Goal: Transaction & Acquisition: Purchase product/service

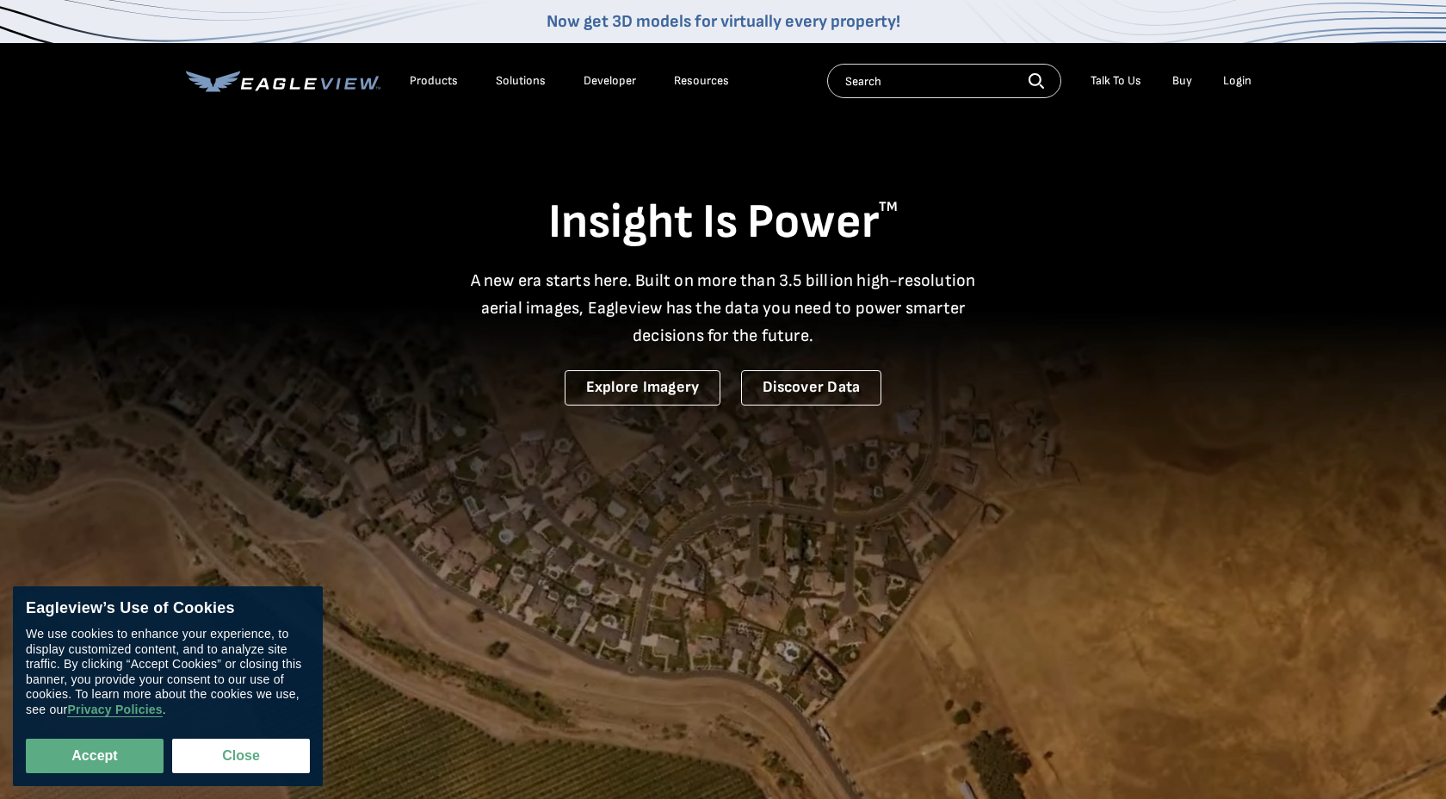
click at [1233, 80] on div "Login" at bounding box center [1237, 80] width 28 height 15
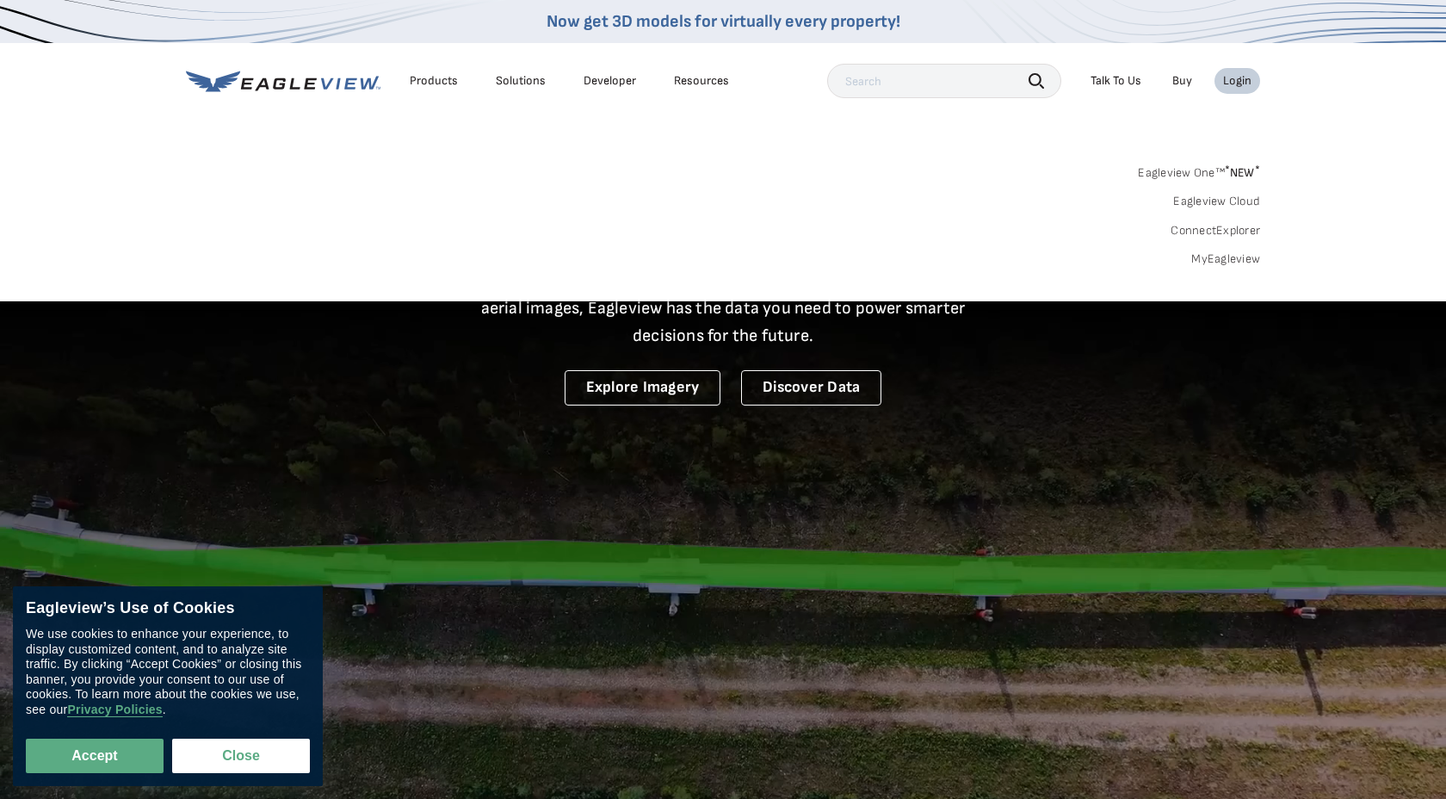
click at [1217, 256] on link "MyEagleview" at bounding box center [1226, 258] width 69 height 15
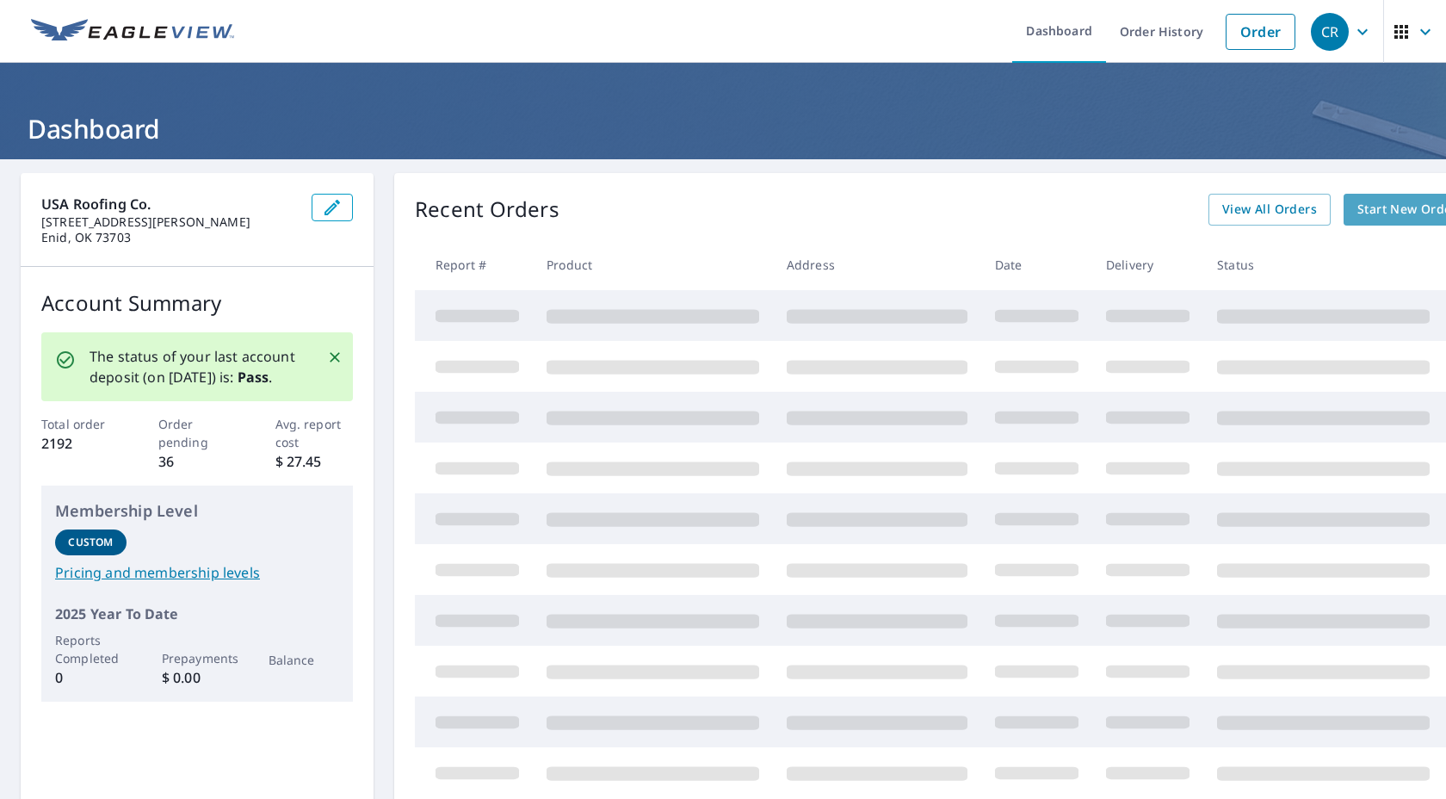
click at [1359, 208] on span "Start New Order" at bounding box center [1408, 210] width 100 height 22
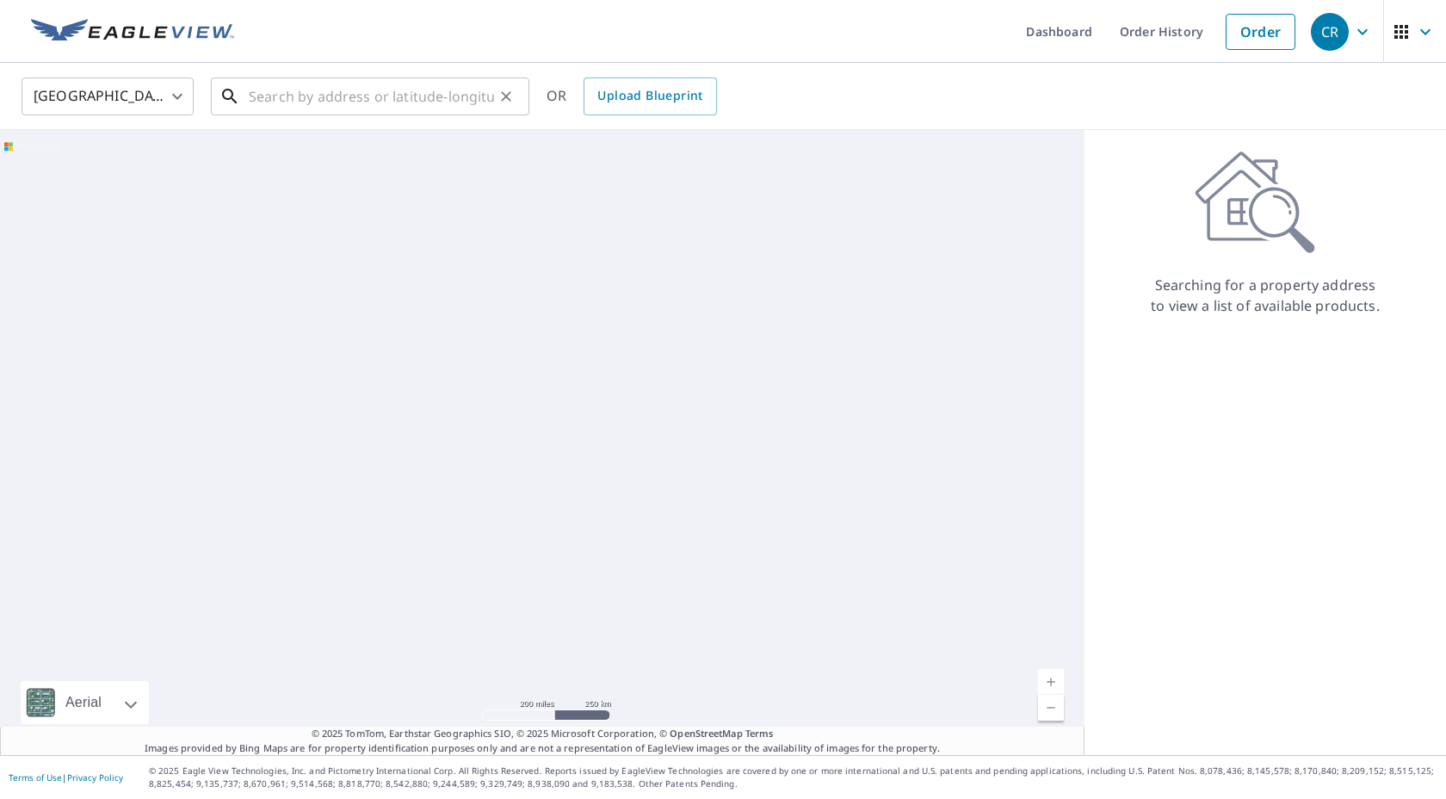
click at [430, 91] on input "text" at bounding box center [371, 96] width 245 height 48
click at [284, 95] on input "text" at bounding box center [371, 96] width 245 height 48
paste input "[STREET_ADDRESS]"
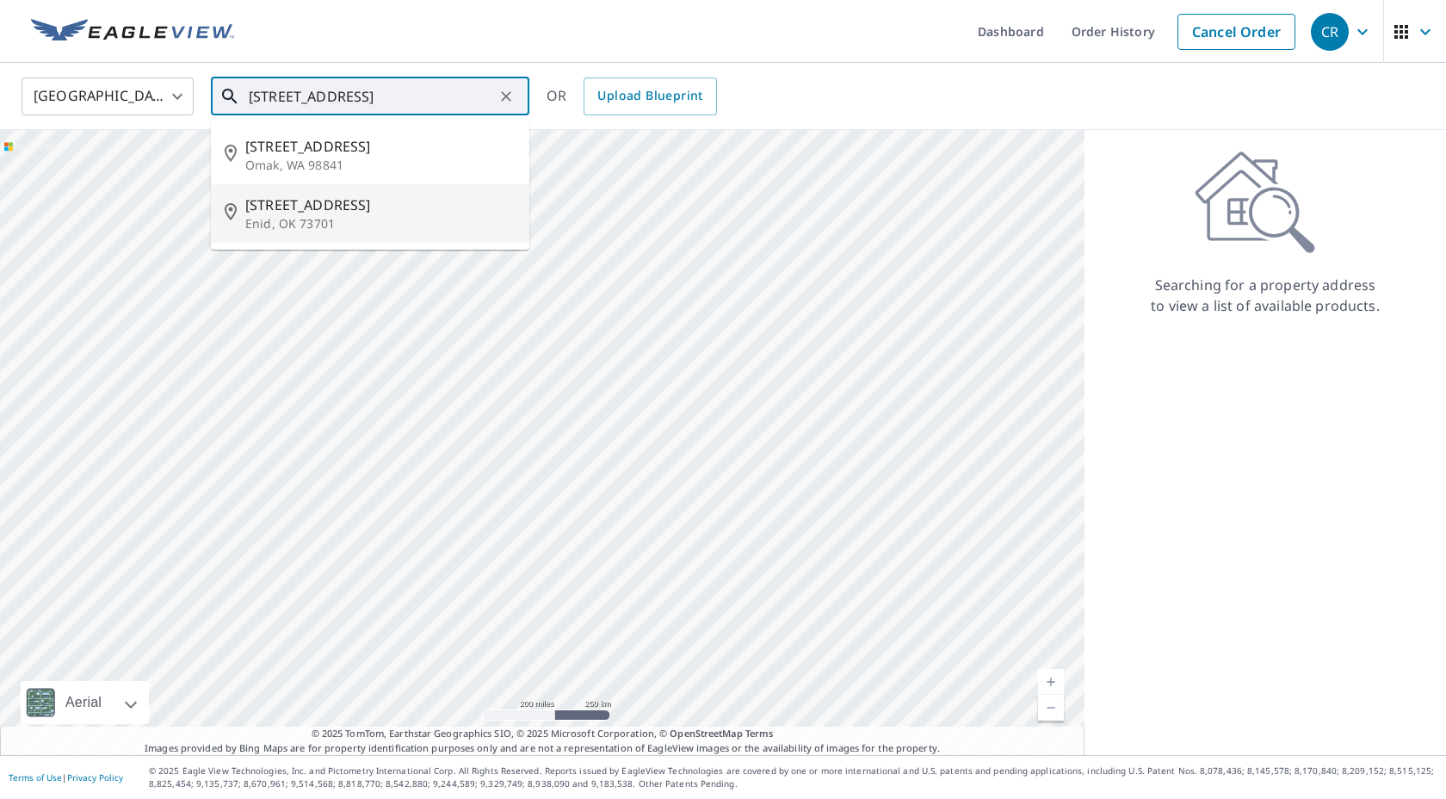
click at [353, 213] on span "[STREET_ADDRESS]" at bounding box center [380, 205] width 270 height 21
type input "[STREET_ADDRESS]"
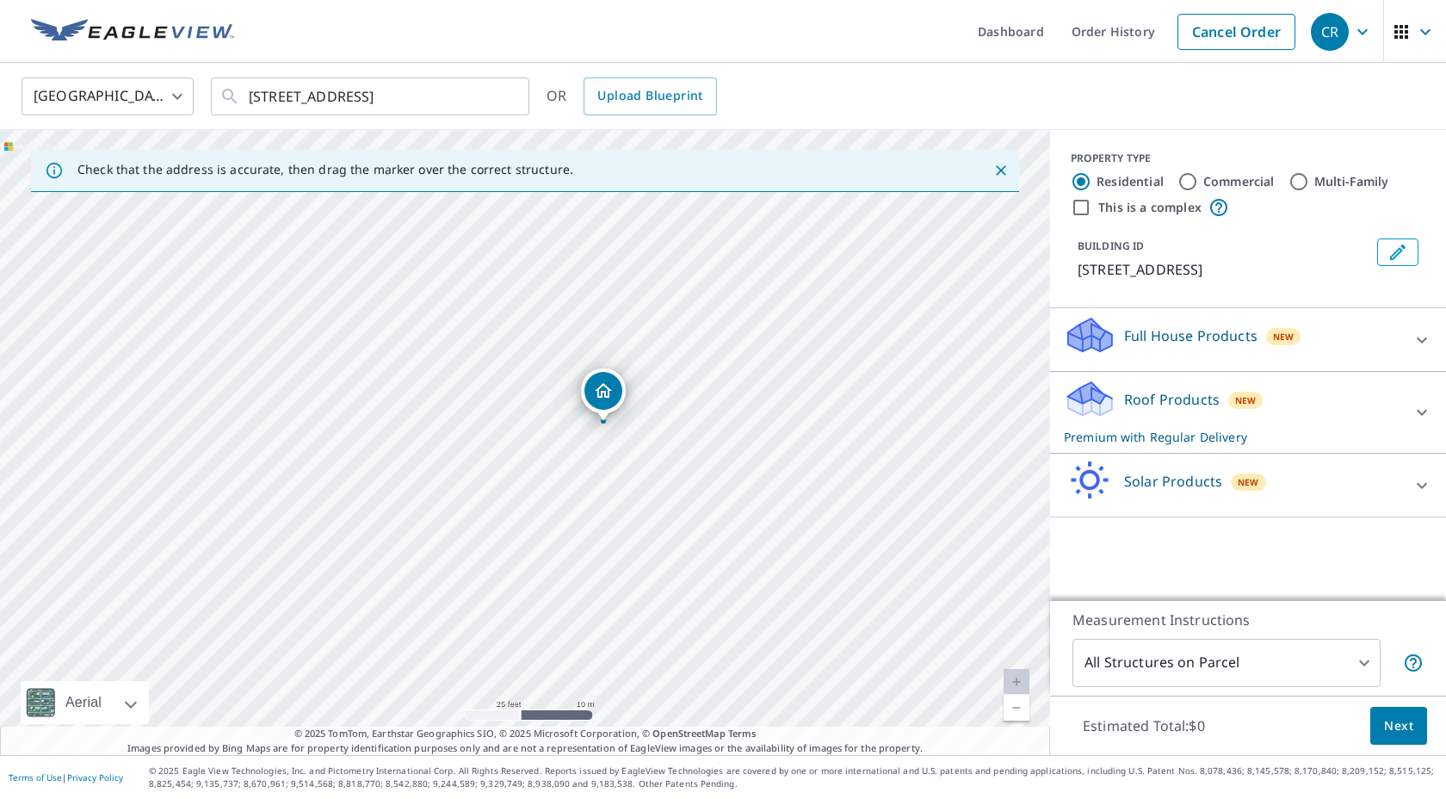
click at [1390, 721] on span "Next" at bounding box center [1398, 726] width 29 height 22
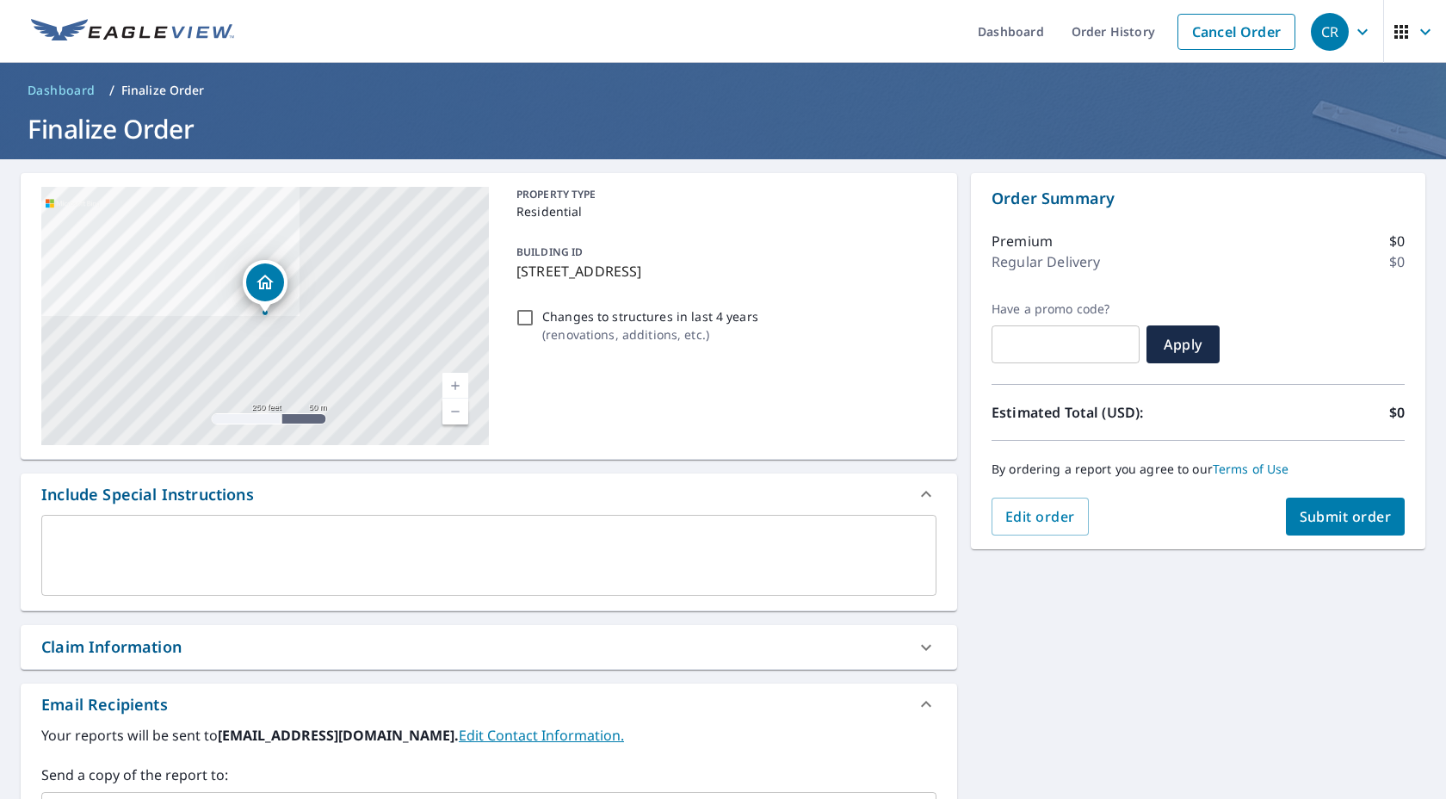
click at [1315, 517] on span "Submit order" at bounding box center [1346, 516] width 92 height 19
checkbox input "true"
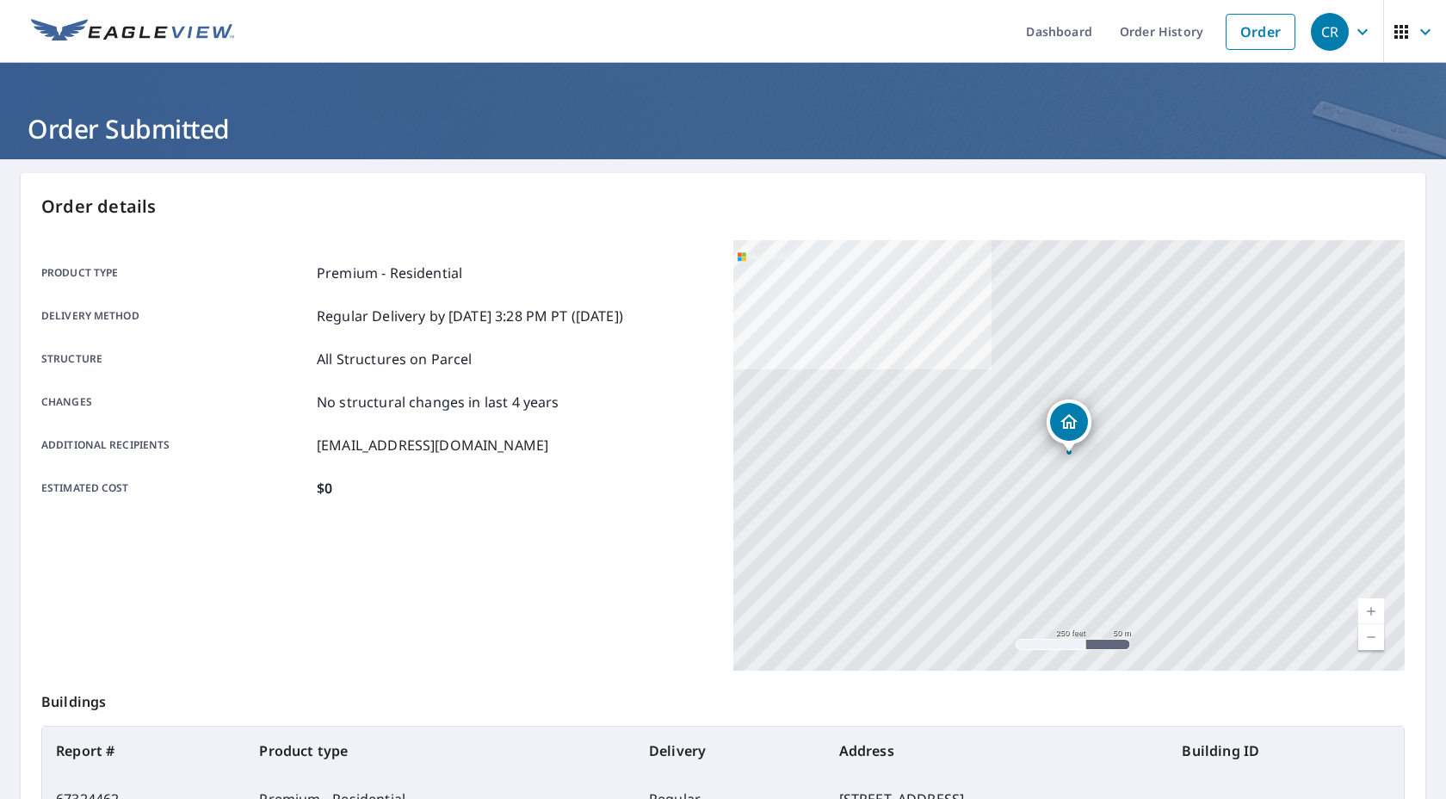
click at [1407, 39] on icon "button" at bounding box center [1401, 32] width 21 height 21
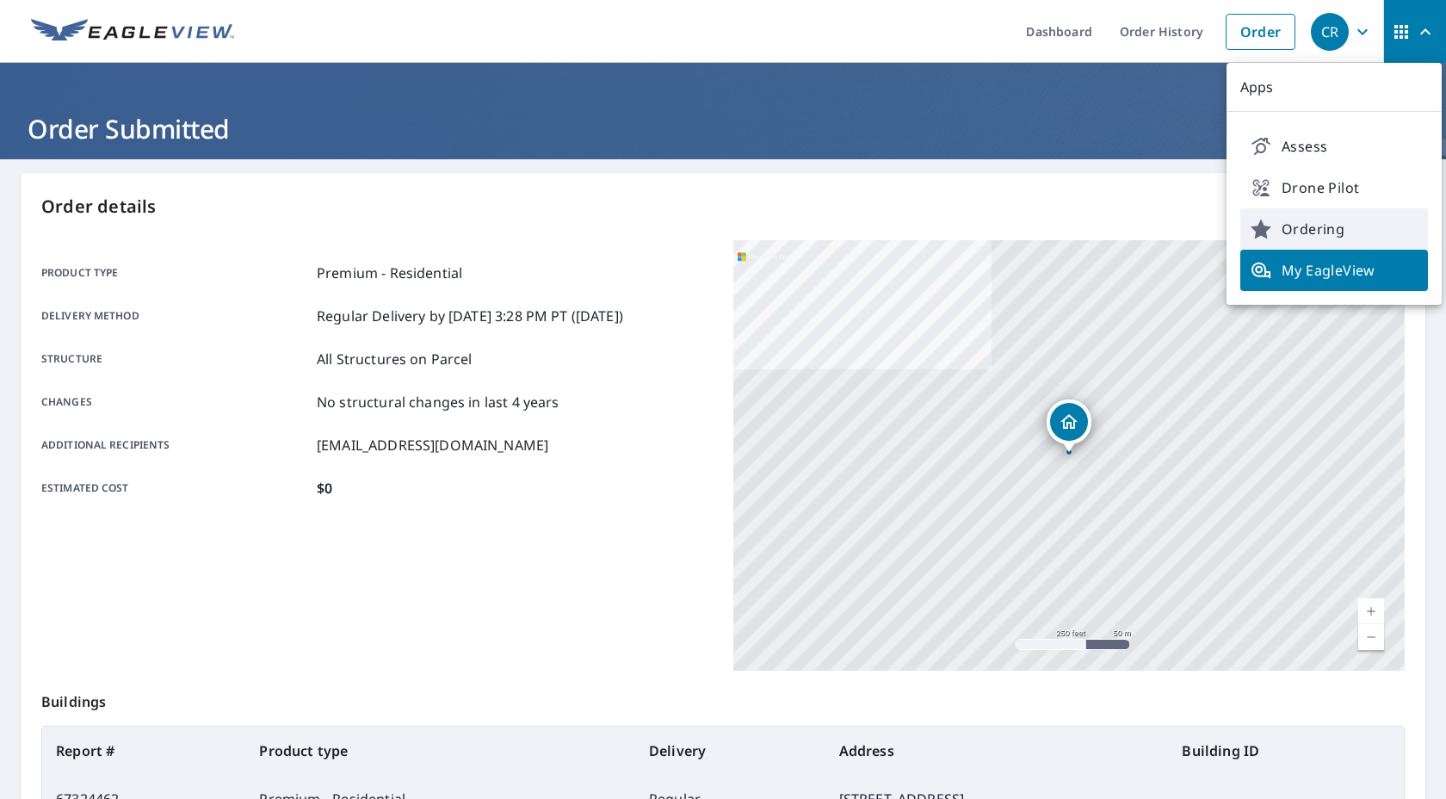
click at [1280, 232] on span "Ordering" at bounding box center [1334, 229] width 167 height 21
